Goal: Transaction & Acquisition: Purchase product/service

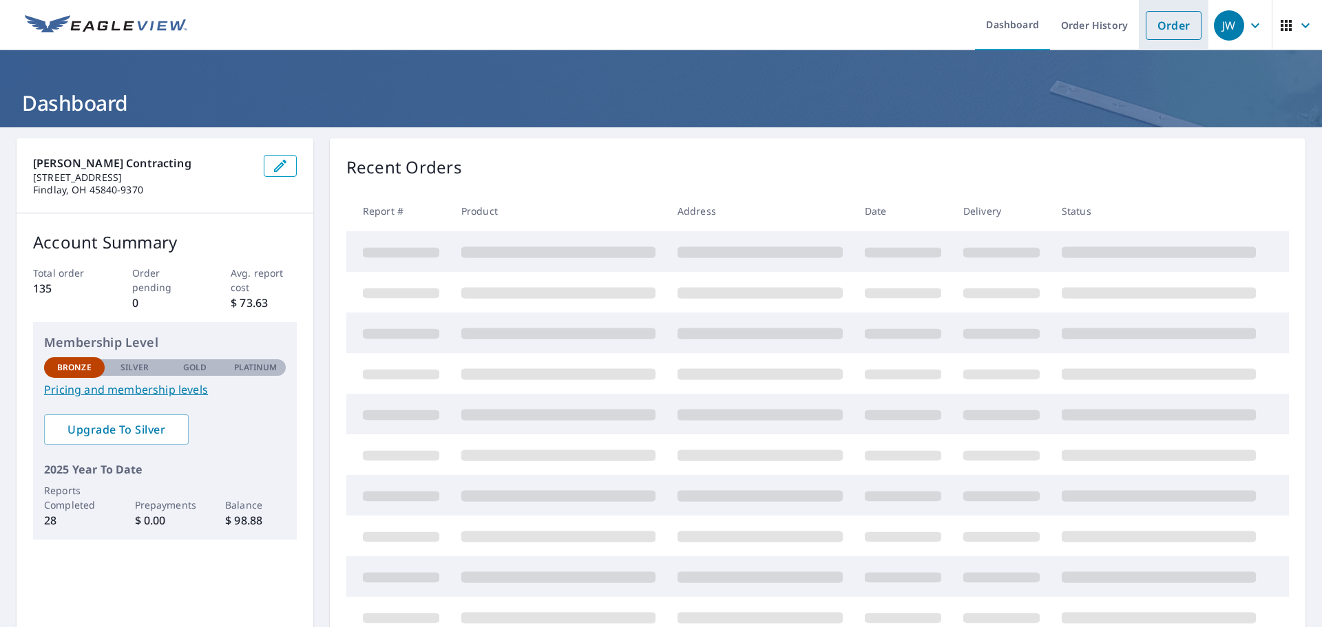
click at [1166, 23] on link "Order" at bounding box center [1174, 25] width 56 height 29
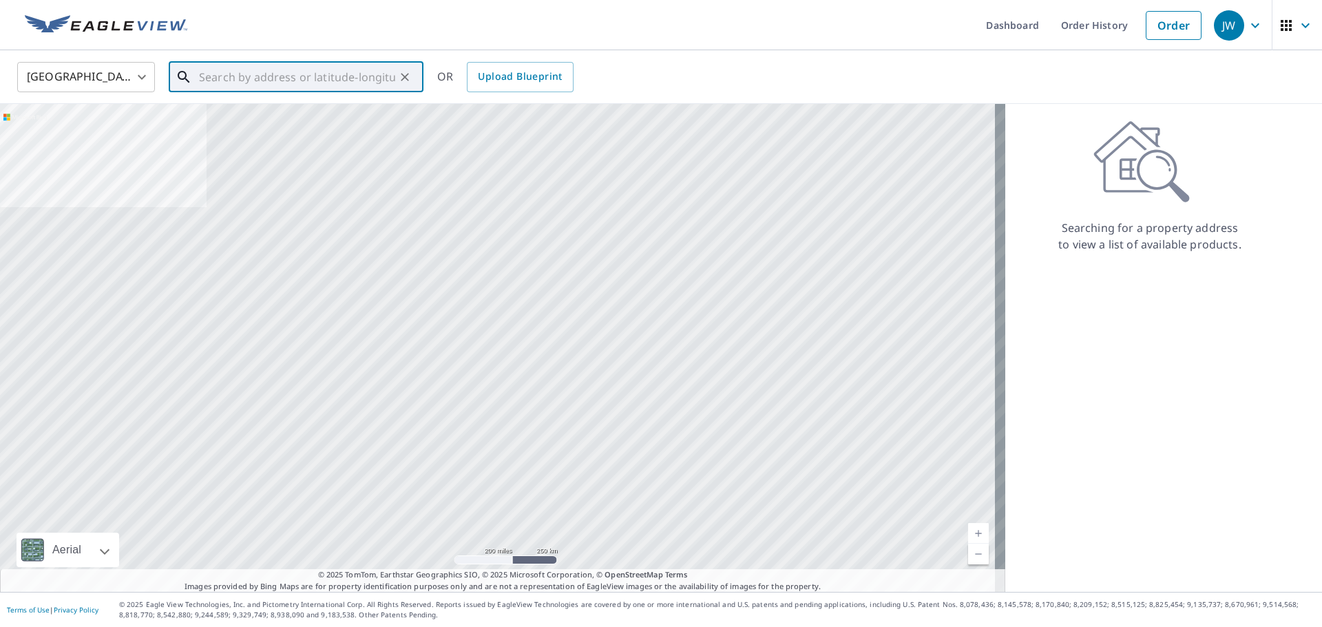
click at [268, 81] on input "text" at bounding box center [297, 77] width 196 height 39
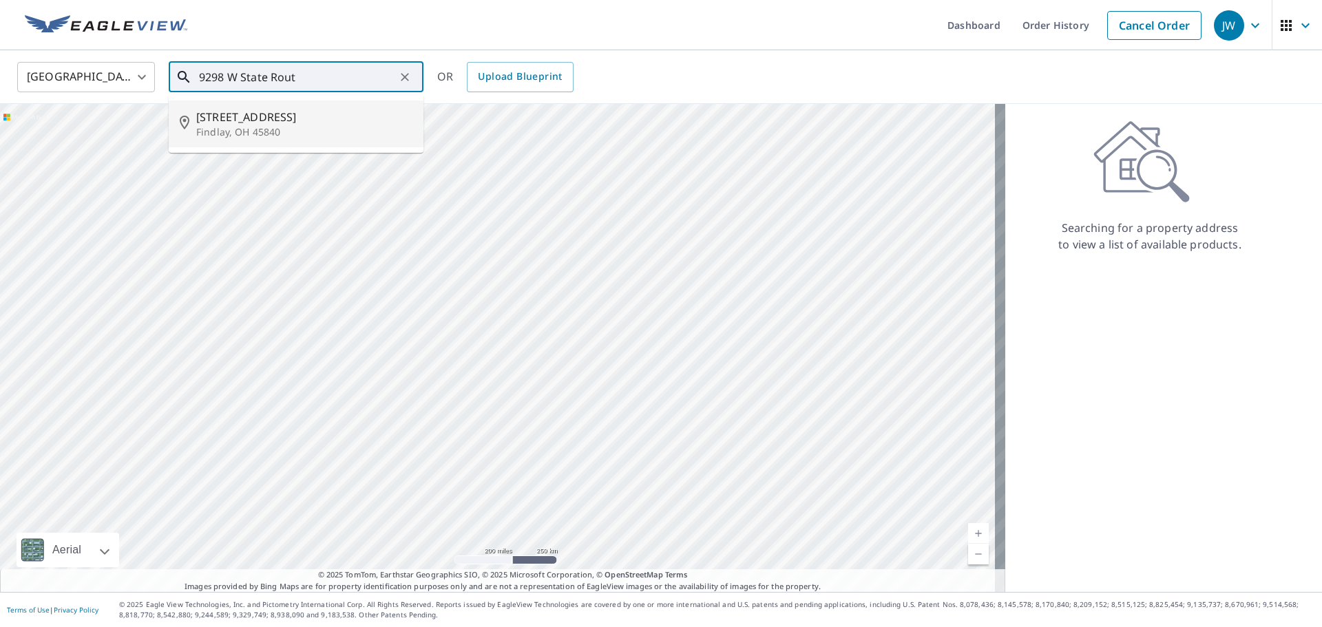
click at [272, 137] on p "Findlay, OH 45840" at bounding box center [304, 132] width 216 height 14
type input "[STREET_ADDRESS]"
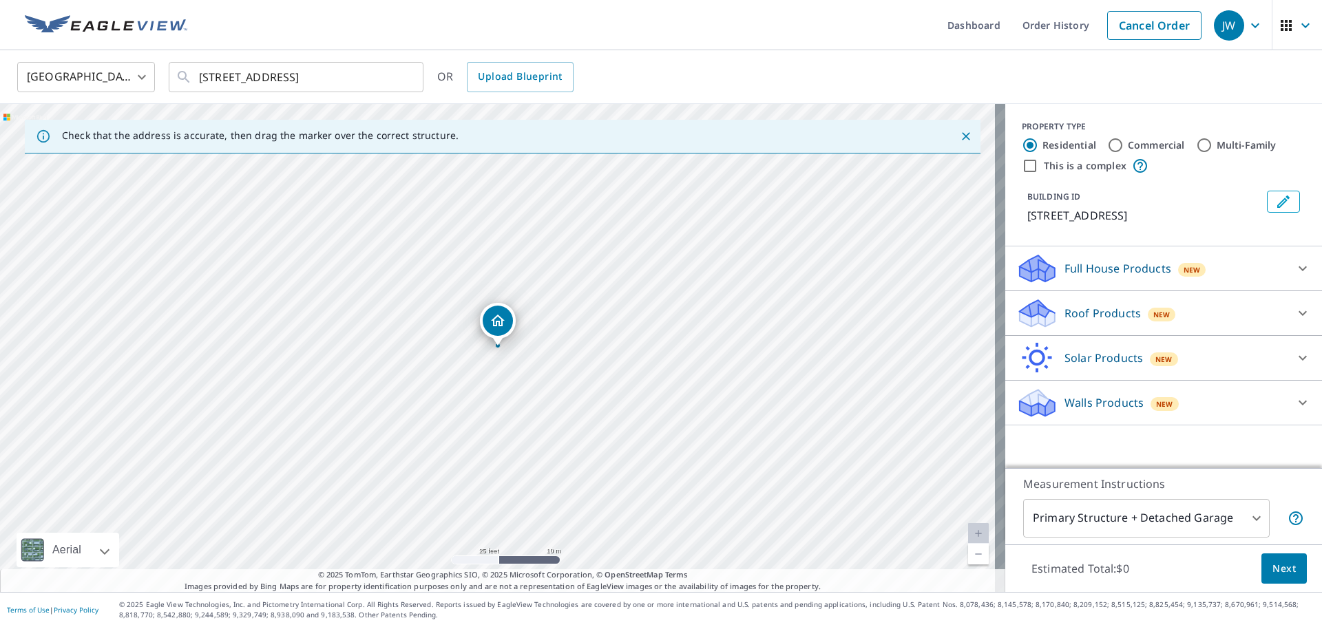
click at [1123, 268] on p "Full House Products" at bounding box center [1118, 268] width 107 height 17
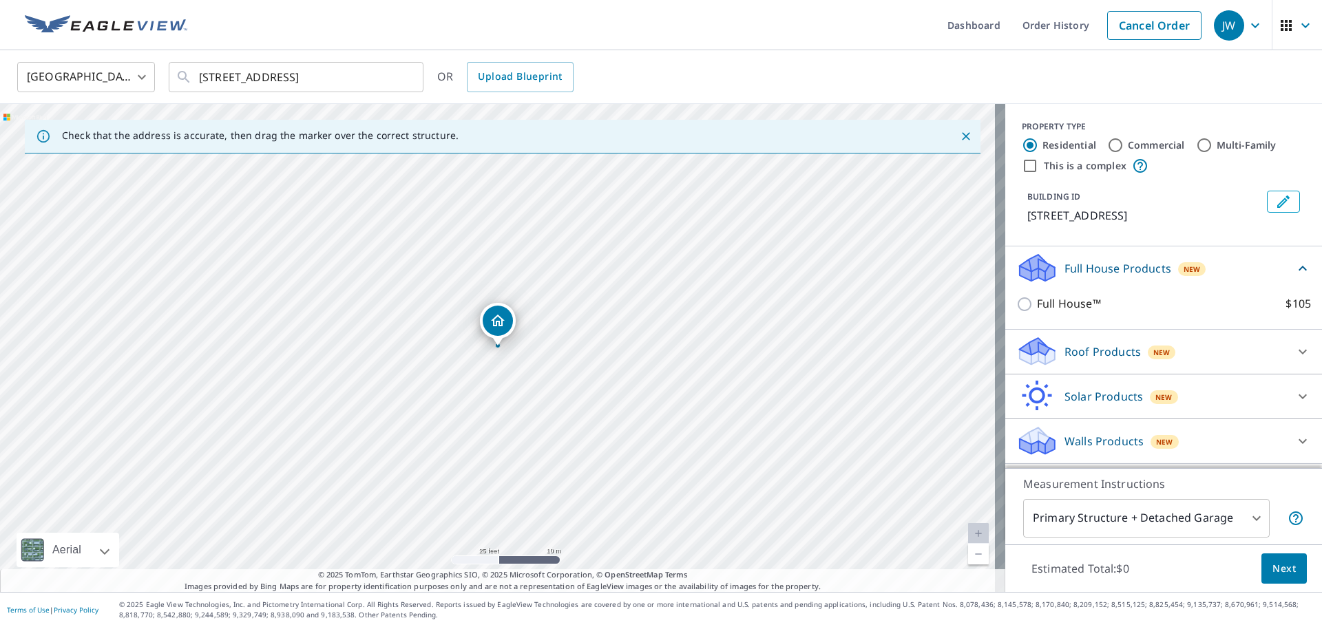
click at [1115, 437] on p "Walls Products" at bounding box center [1104, 441] width 79 height 17
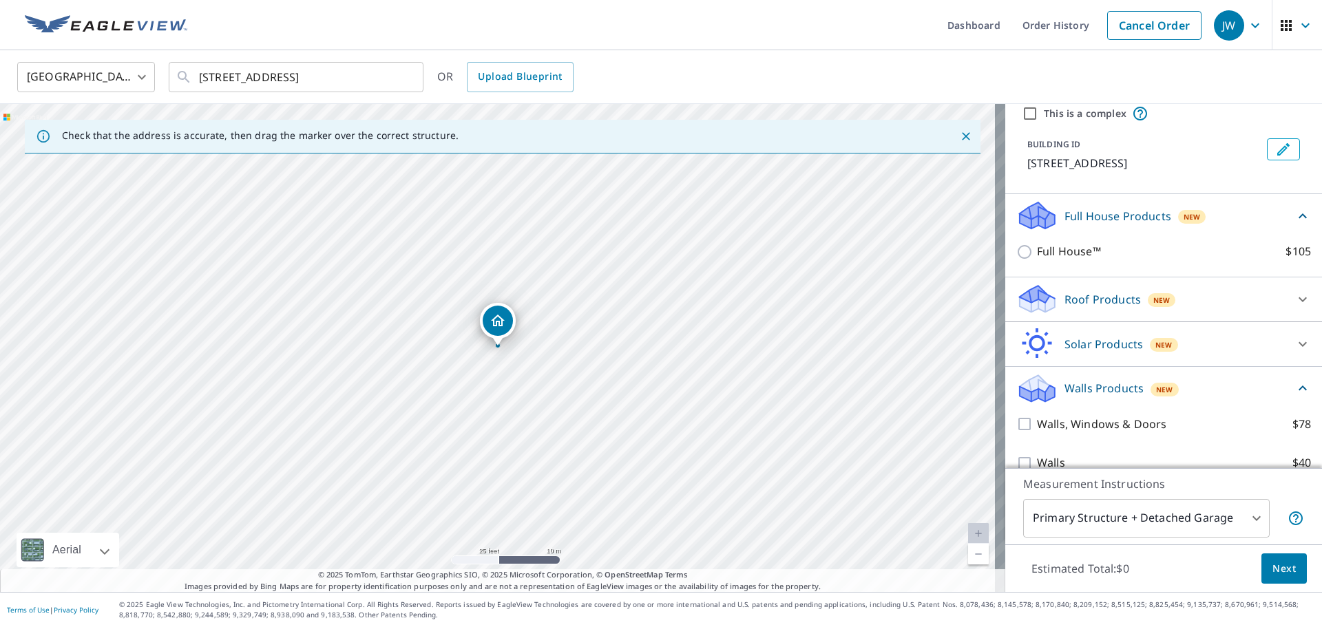
scroll to position [73, 0]
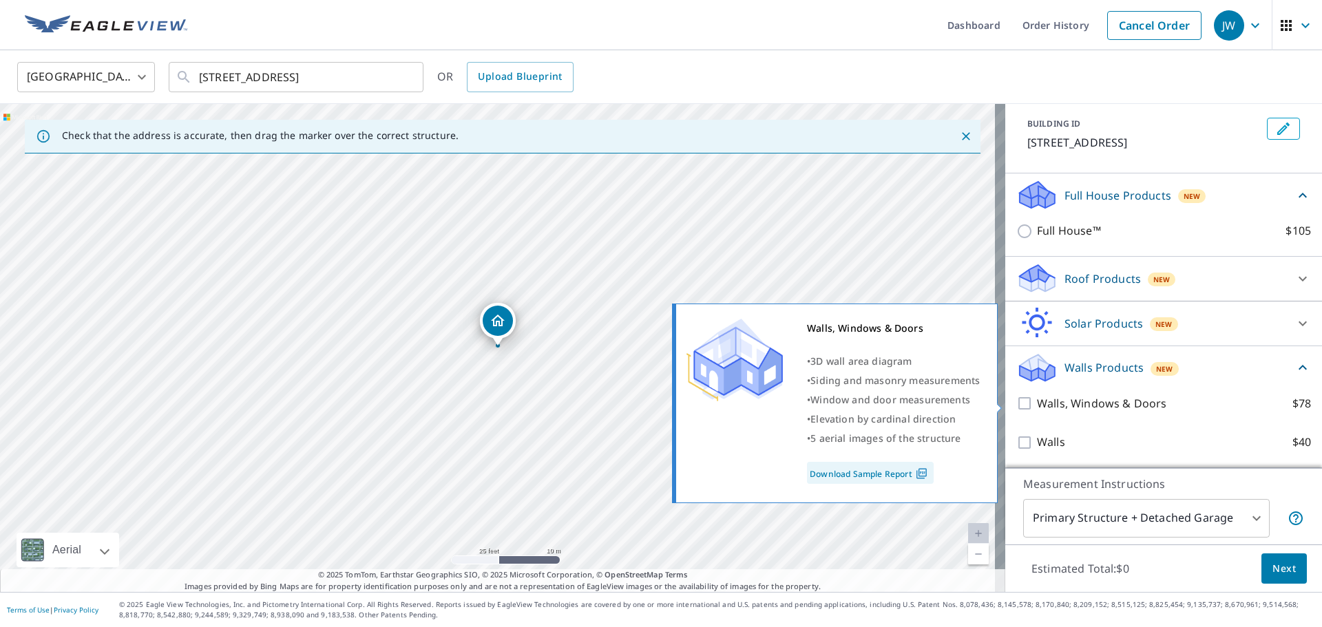
click at [1017, 402] on input "Walls, Windows & Doors $78" at bounding box center [1027, 403] width 21 height 17
checkbox input "true"
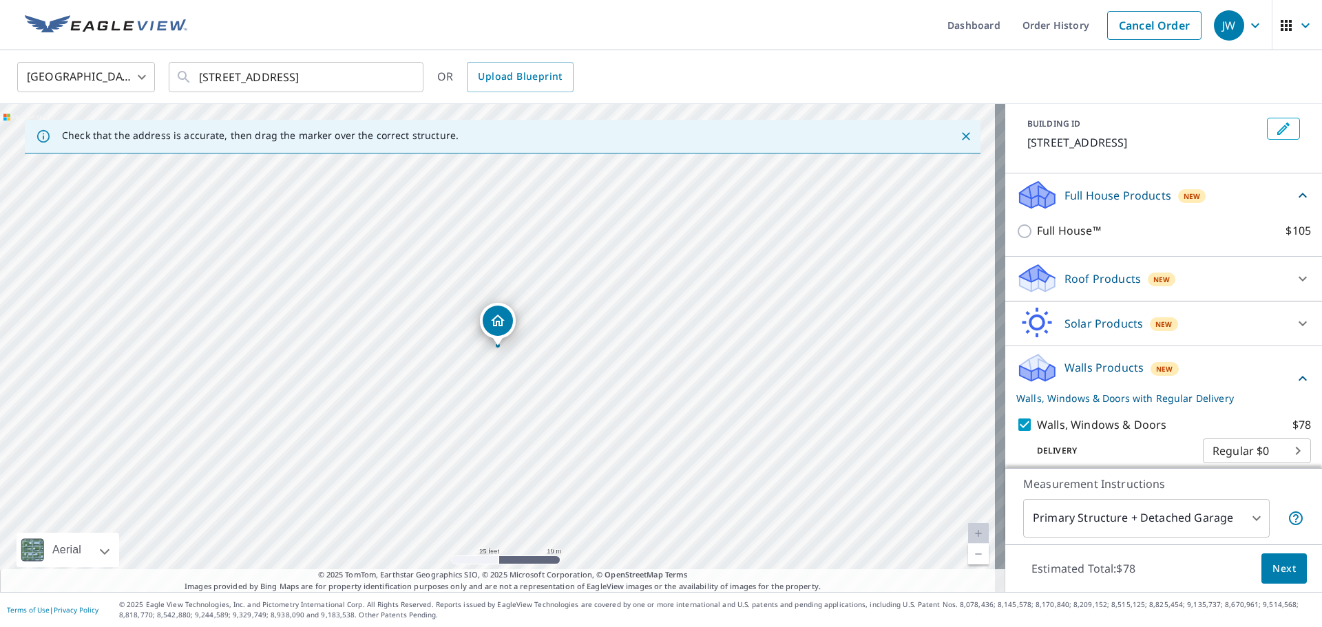
scroll to position [125, 0]
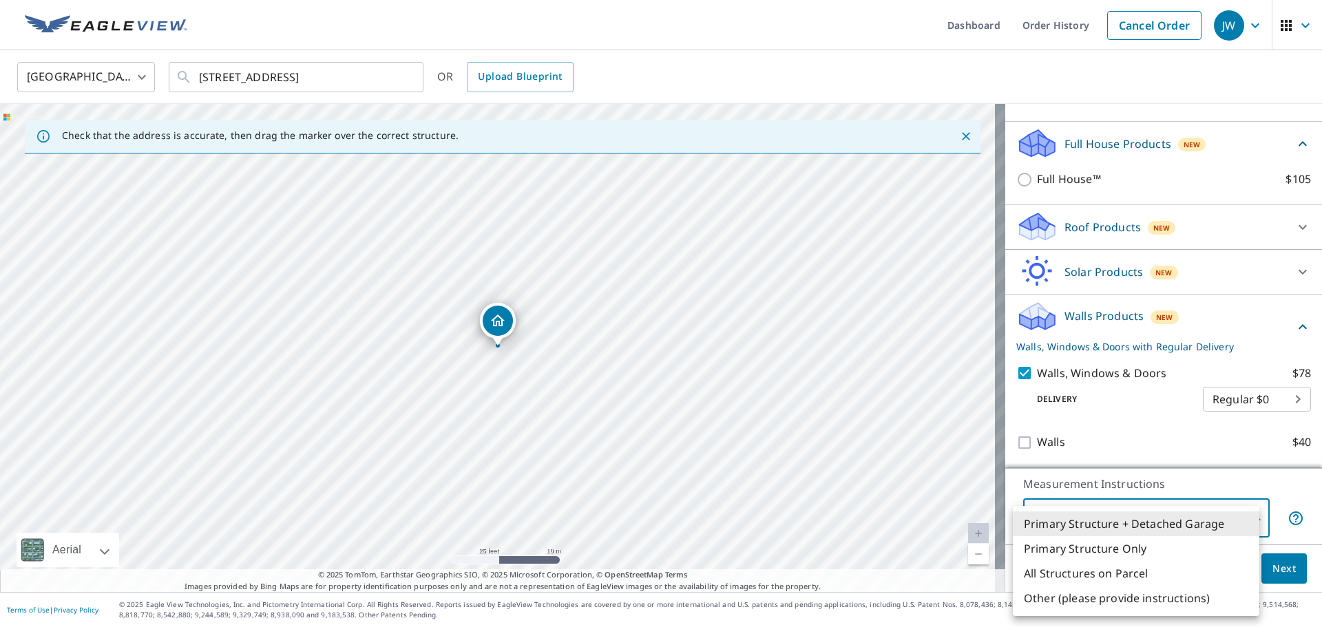
click at [1244, 517] on body "JW JW Dashboard Order History Cancel Order JW [GEOGRAPHIC_DATA] US ​ [STREET_AD…" at bounding box center [661, 313] width 1322 height 627
click at [1163, 549] on li "Primary Structure Only" at bounding box center [1136, 549] width 247 height 25
type input "2"
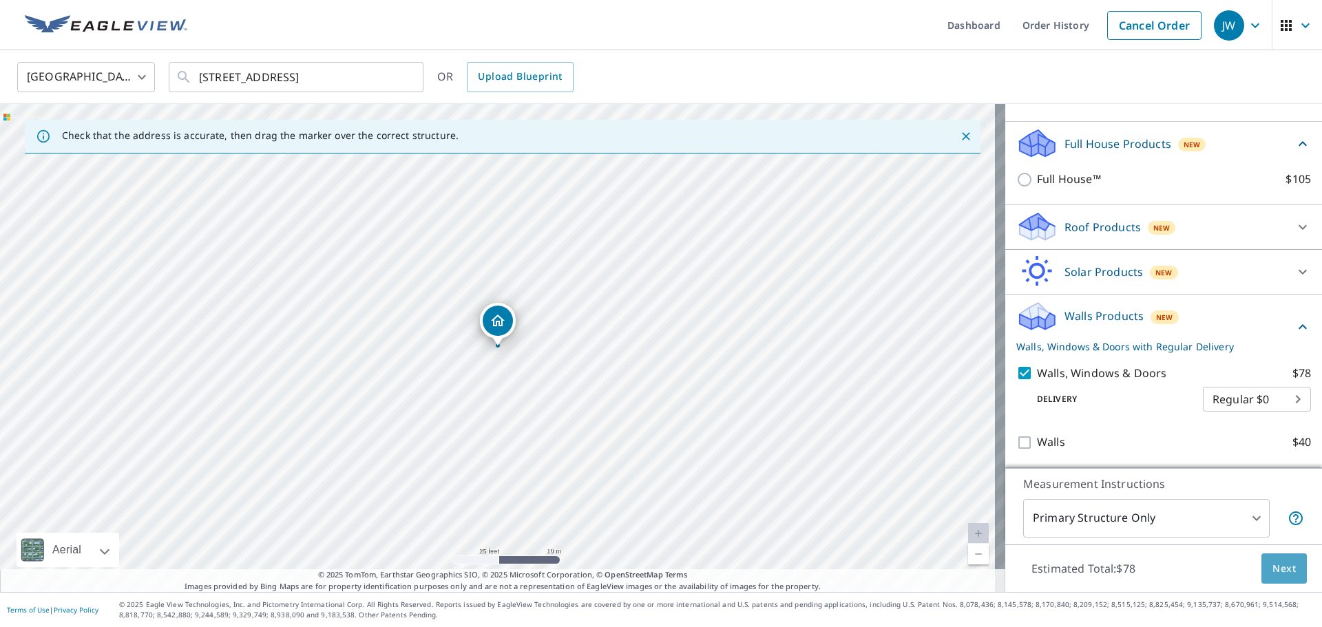
click at [1284, 568] on span "Next" at bounding box center [1284, 569] width 23 height 17
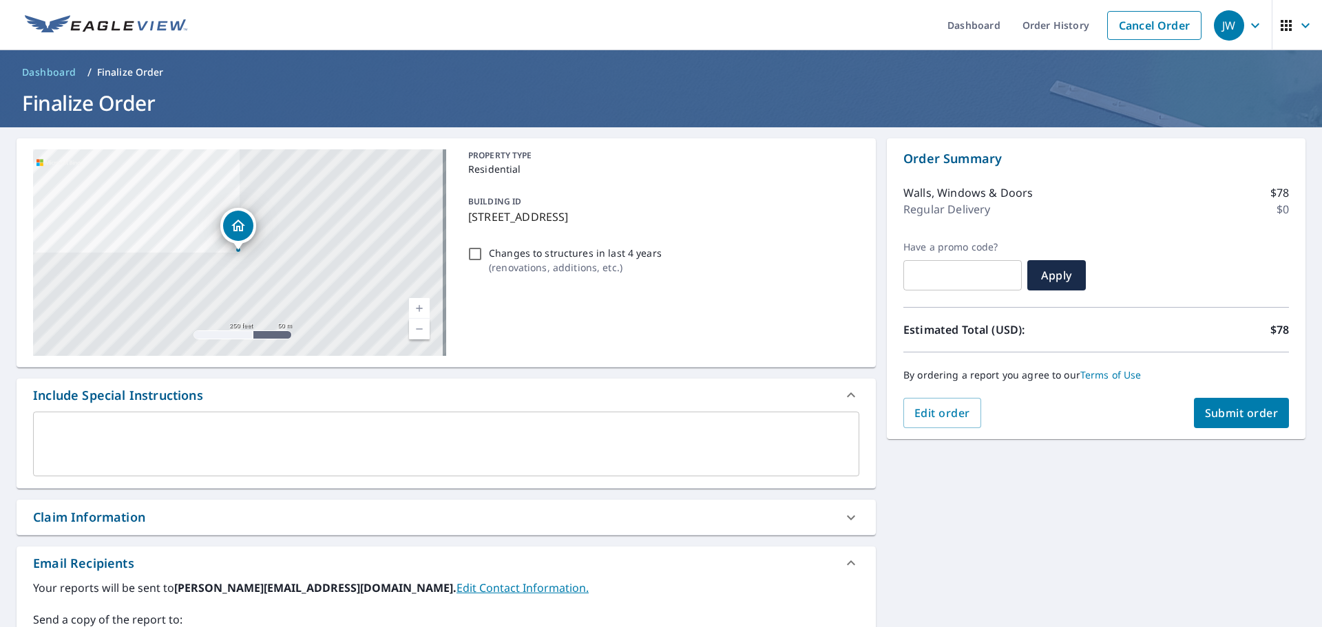
click at [1220, 417] on span "Submit order" at bounding box center [1242, 413] width 74 height 15
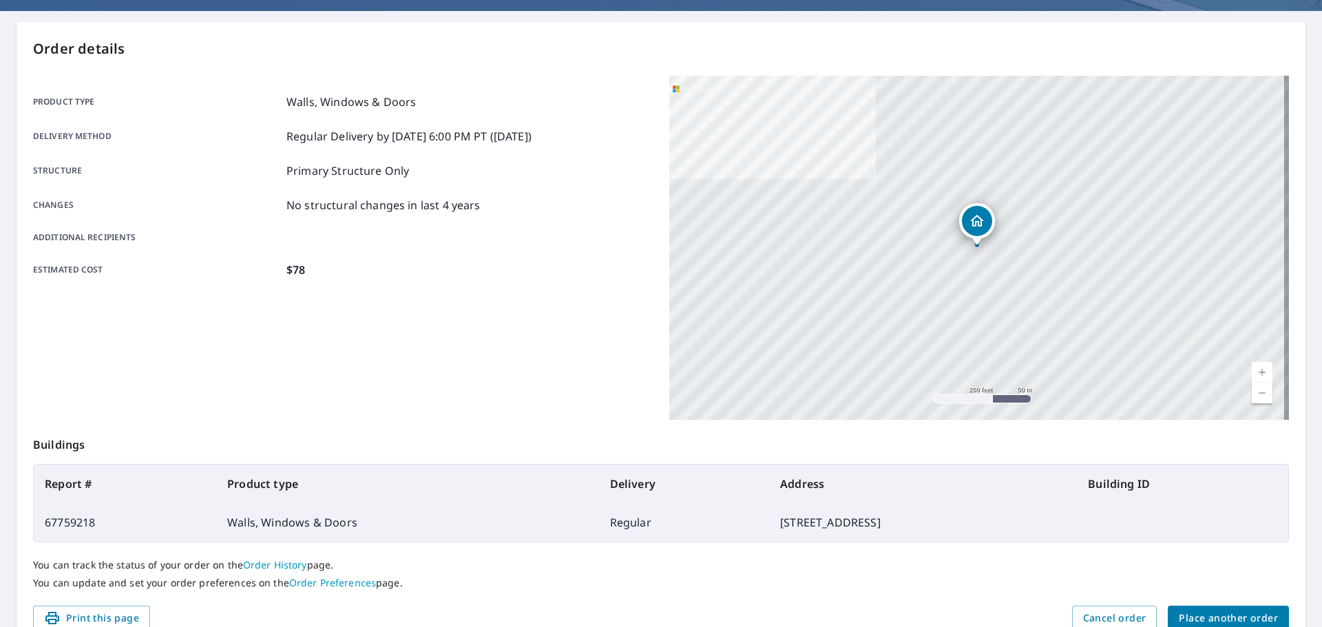
scroll to position [183, 0]
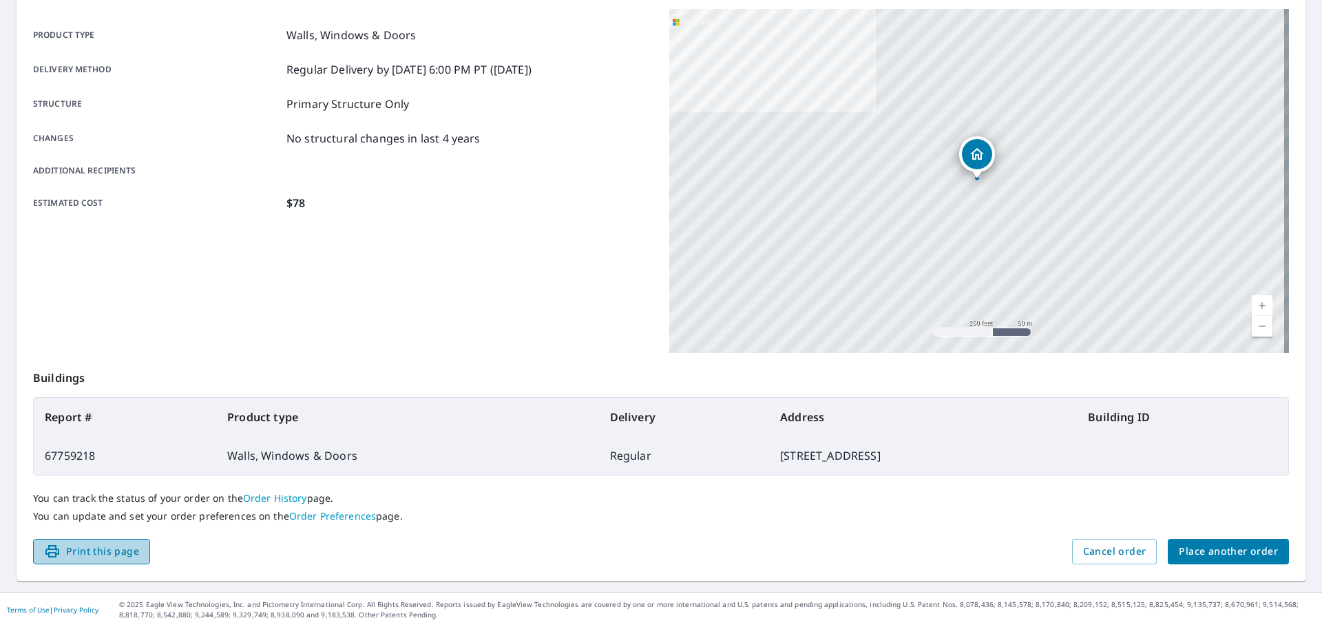
click at [116, 553] on span "Print this page" at bounding box center [91, 551] width 95 height 17
click at [340, 209] on div "Estimated cost $78" at bounding box center [343, 203] width 620 height 17
